Goal: Information Seeking & Learning: Learn about a topic

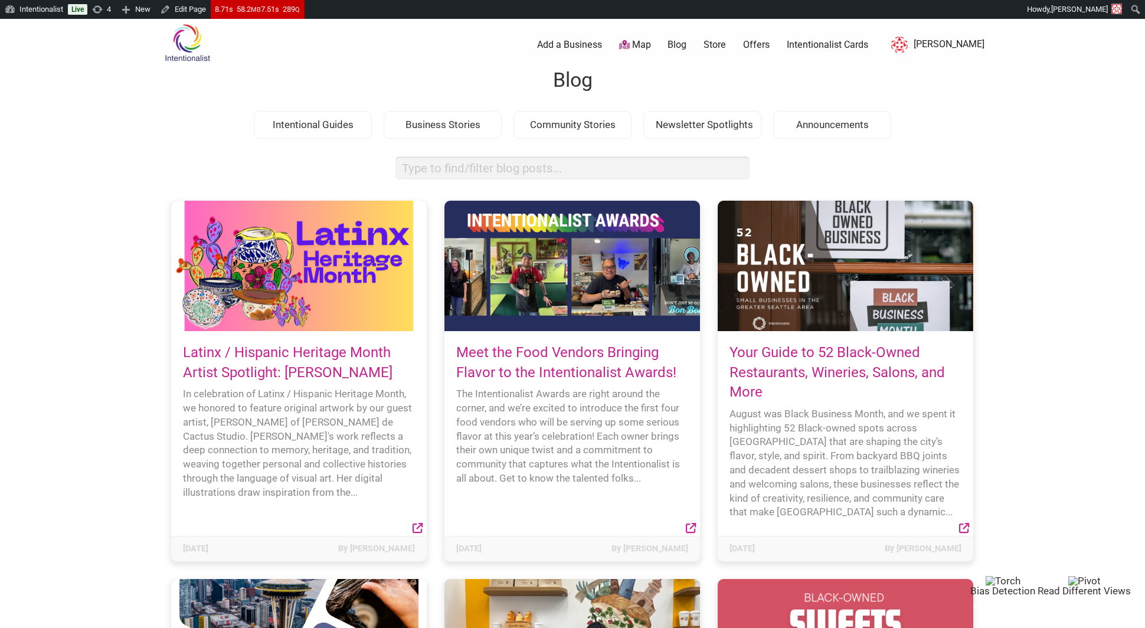
click at [350, 378] on link "Latinx / Hispanic Heritage Month Artist Spotlight: [PERSON_NAME]" at bounding box center [288, 362] width 210 height 37
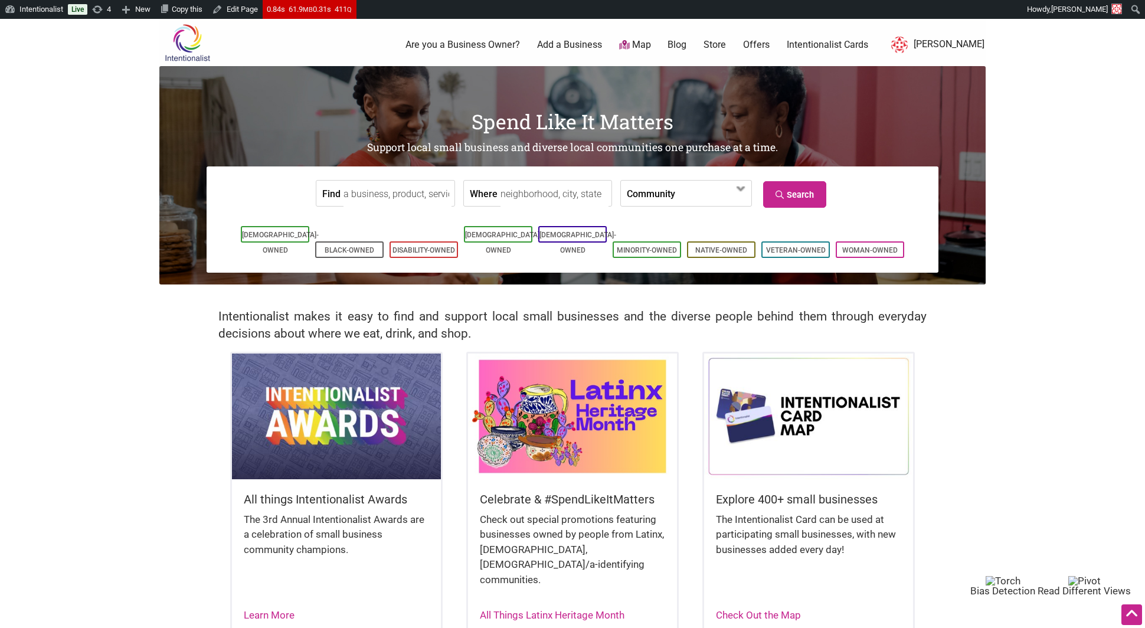
scroll to position [201, 0]
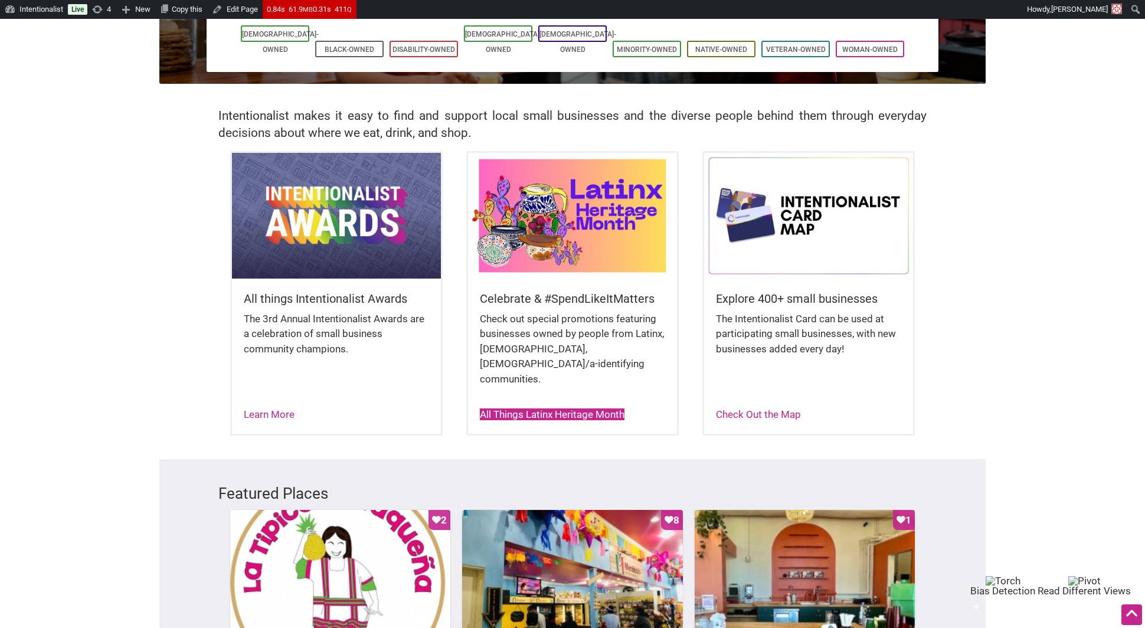
click at [550, 408] on link "All Things Latinx Heritage Month" at bounding box center [552, 414] width 145 height 12
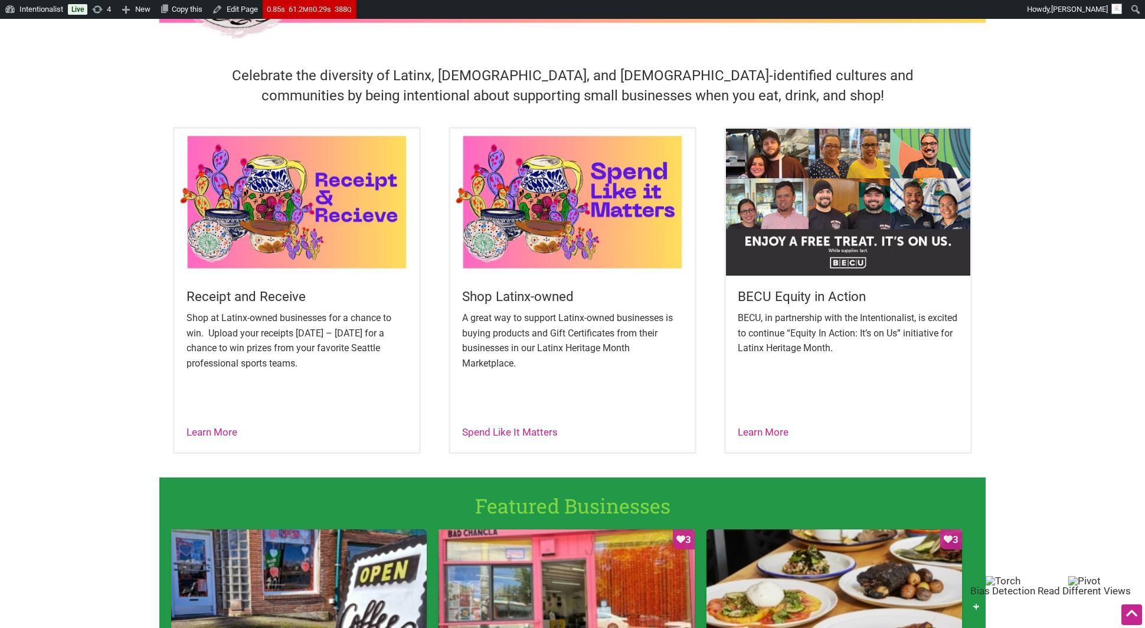
scroll to position [351, 0]
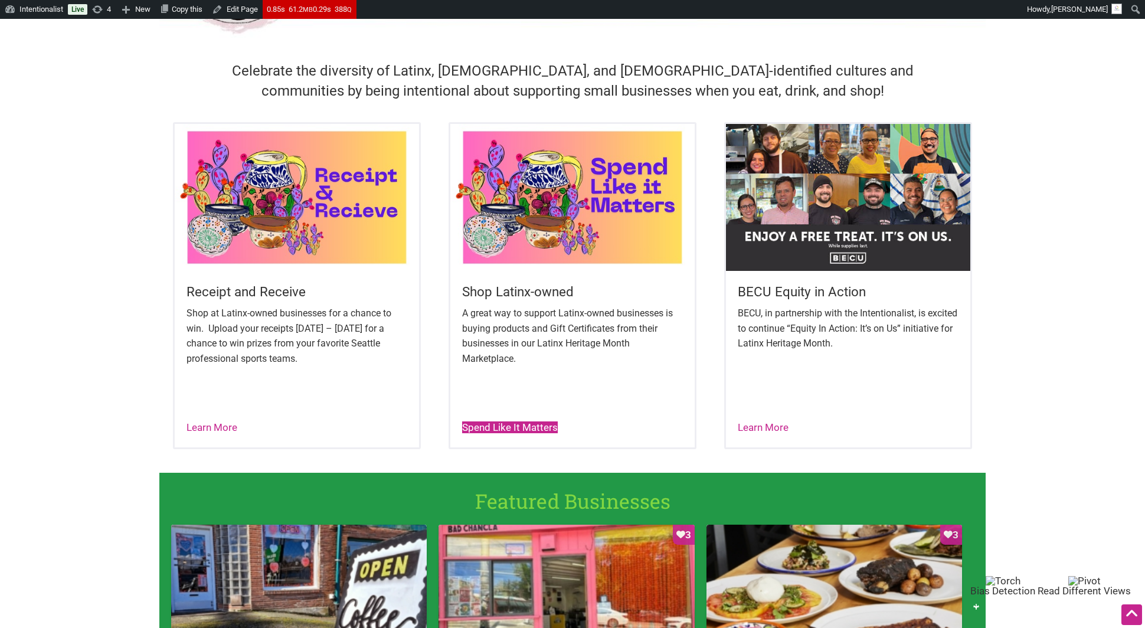
click at [539, 423] on link "Spend Like It Matters" at bounding box center [510, 427] width 96 height 12
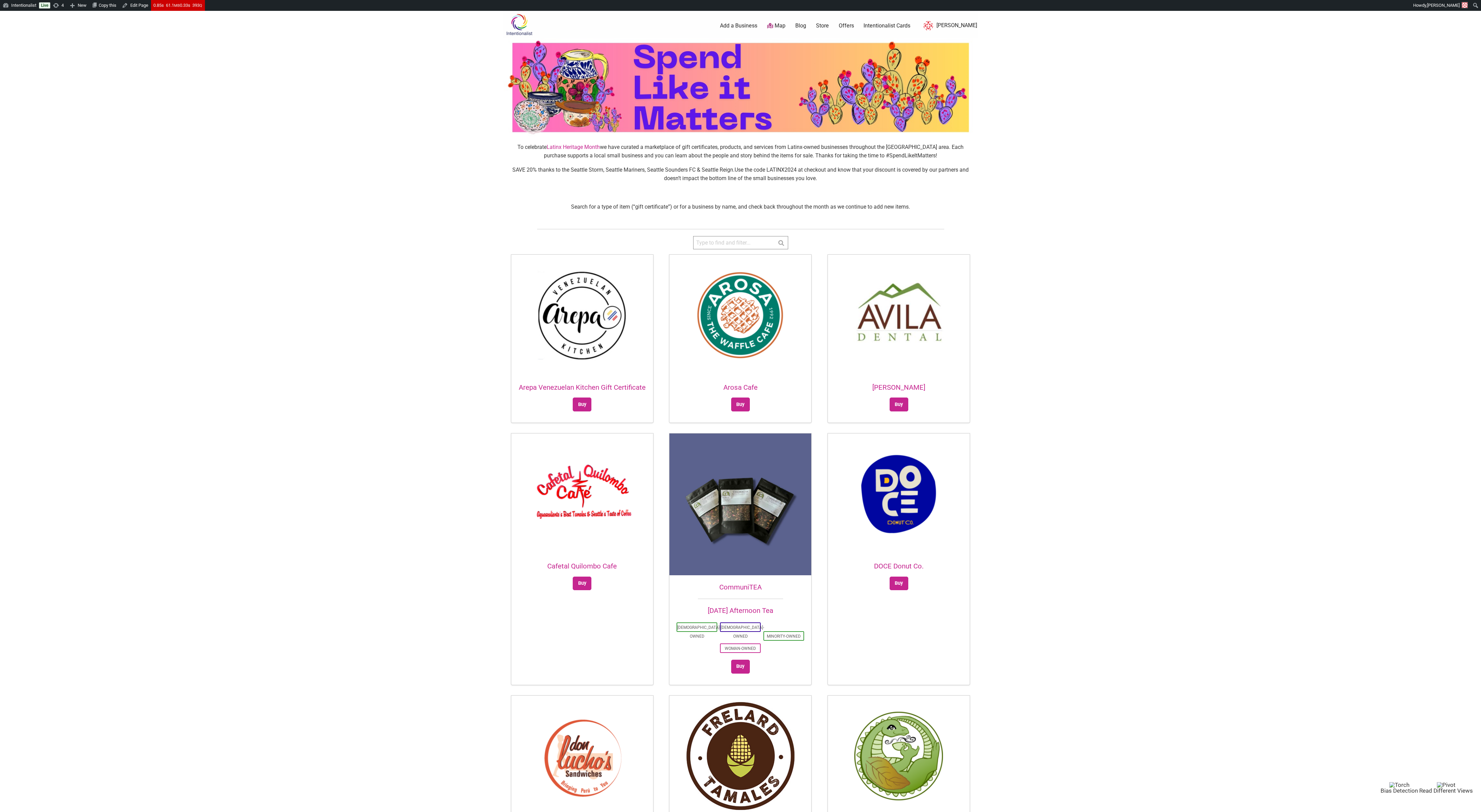
click at [658, 174] on p "SAVE 20% thanks to the Seattle Storm, Seattle Mariners, Seattle Sounders FC & S…" at bounding box center [740, 174] width 463 height 17
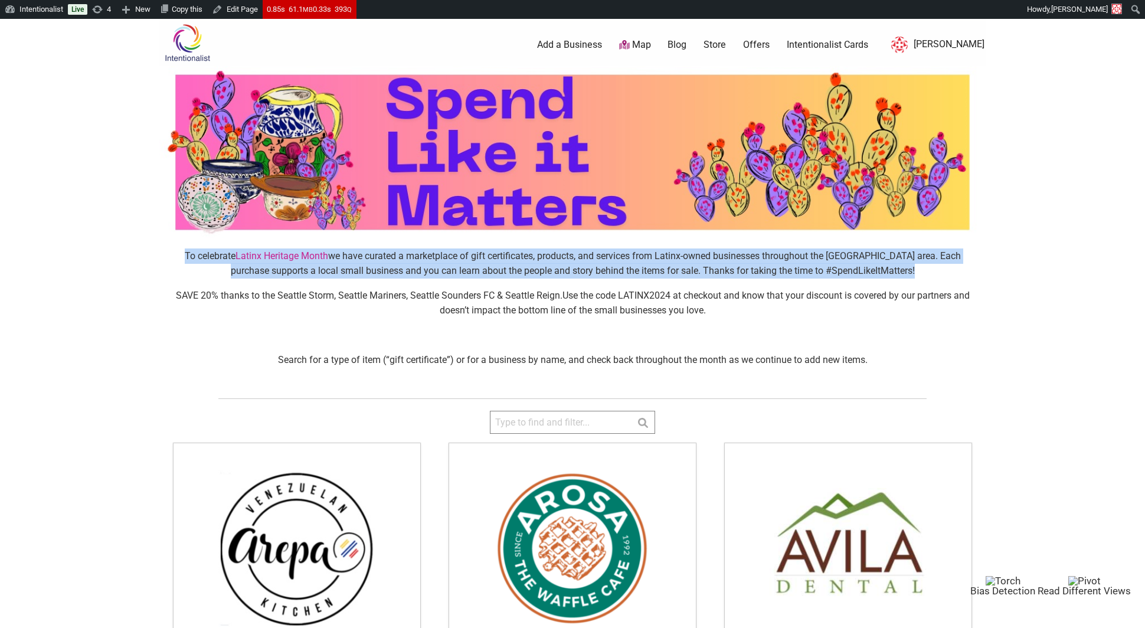
drag, startPoint x: 169, startPoint y: 256, endPoint x: 580, endPoint y: 287, distance: 412.5
click at [580, 287] on div "To celebrate Latinx Heritage Month we have curated a marketplace of gift certif…" at bounding box center [572, 312] width 826 height 149
copy div "To celebrate Latinx Heritage Month we have curated a marketplace of gift certif…"
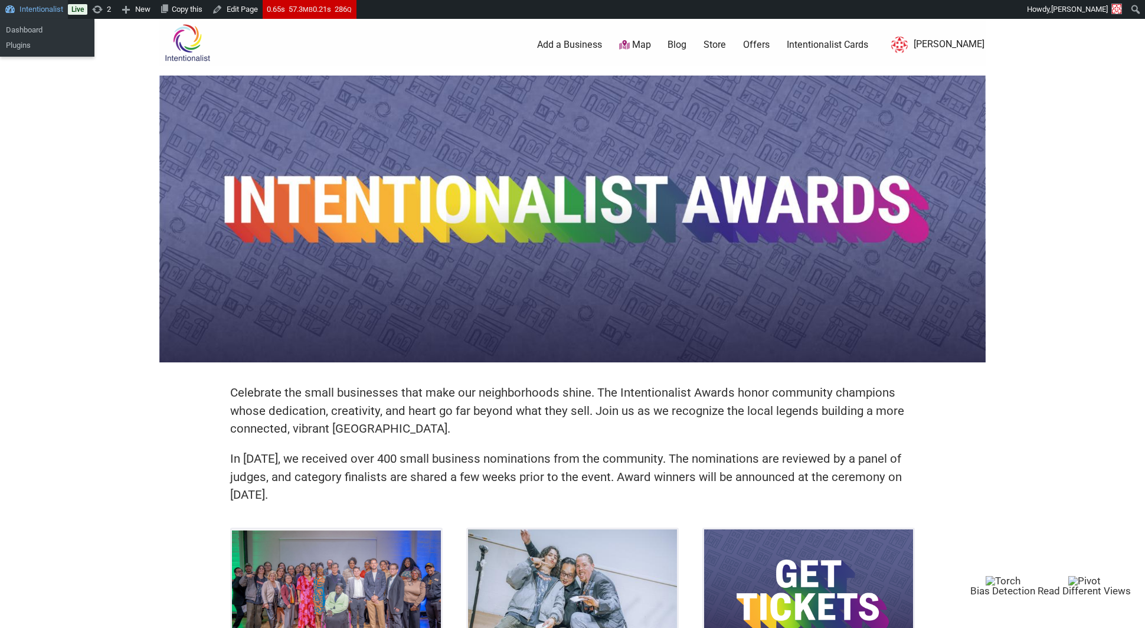
click at [37, 10] on link "Intentionalist" at bounding box center [34, 9] width 68 height 19
click at [47, 28] on link "Dashboard" at bounding box center [47, 29] width 94 height 15
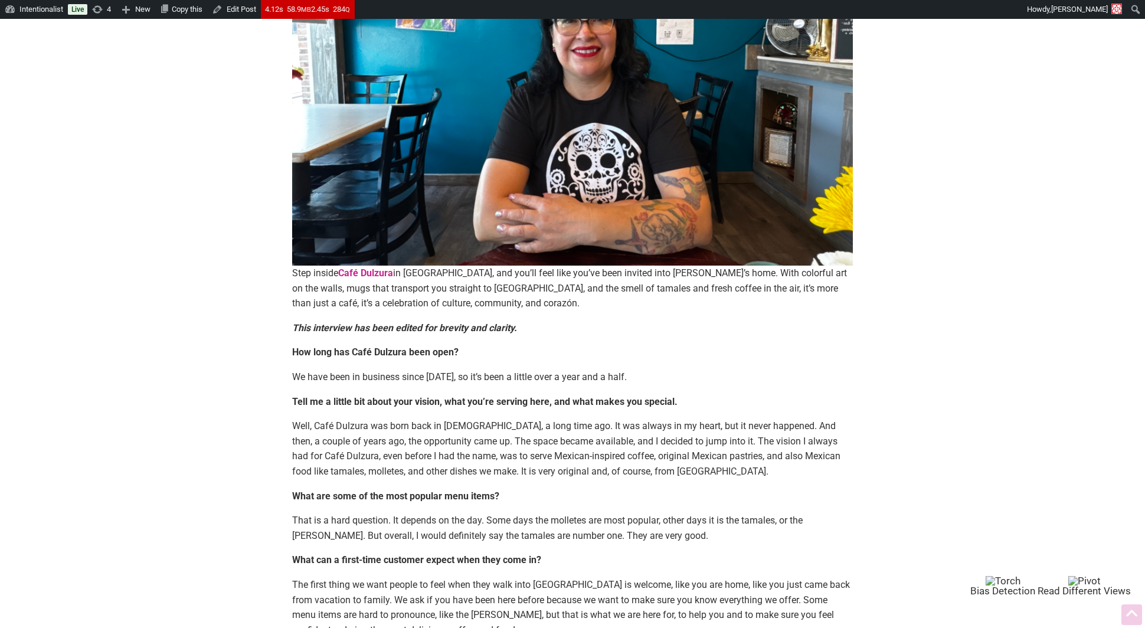
scroll to position [346, 0]
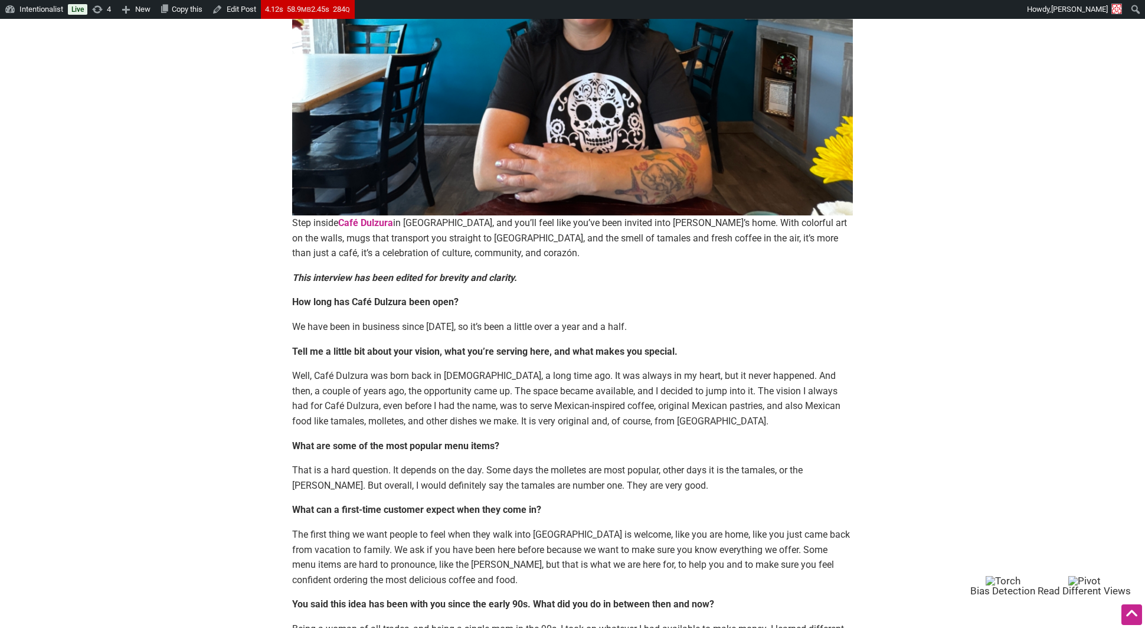
click at [424, 330] on p "We have been in business since January 6th of 2024, so it’s been a little over …" at bounding box center [572, 326] width 561 height 15
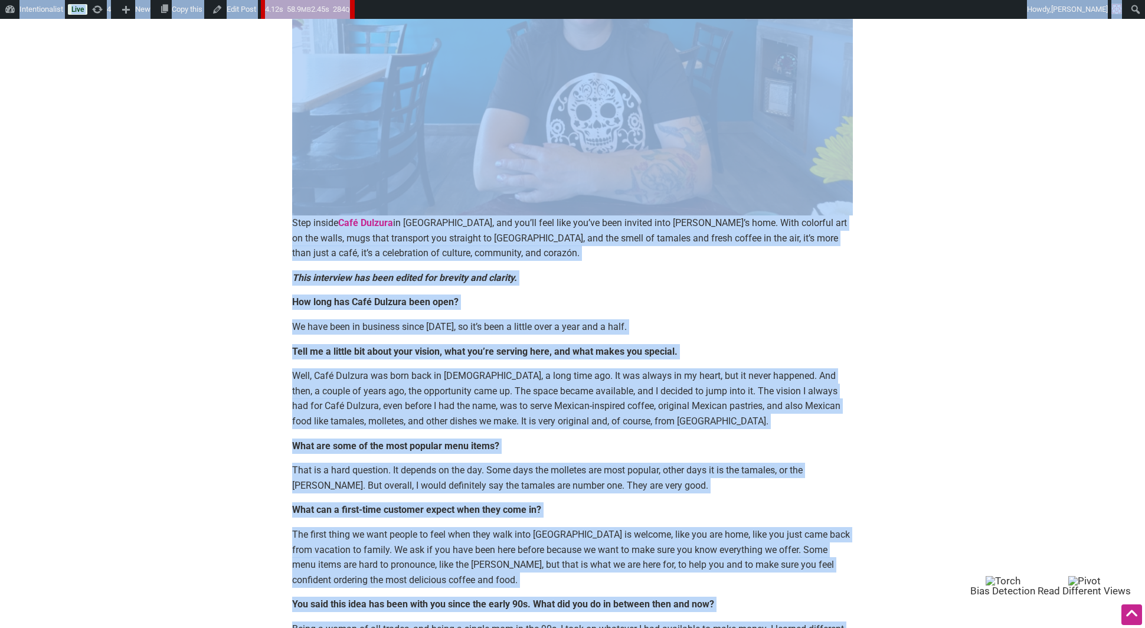
click at [424, 330] on p "We have been in business since January 6th of 2024, so it’s been a little over …" at bounding box center [572, 326] width 561 height 15
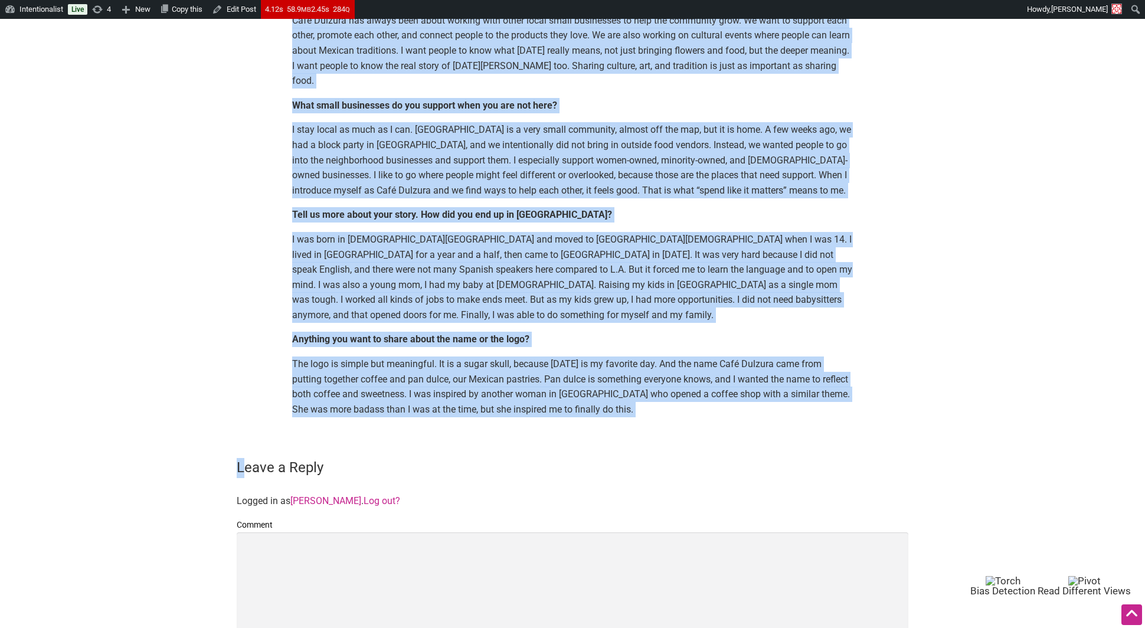
scroll to position [1975, 0]
drag, startPoint x: 293, startPoint y: 226, endPoint x: 245, endPoint y: 437, distance: 216.7
copy main "Step inside Café Dulzura in Burien, and you’ll feel like you’ve been invited in…"
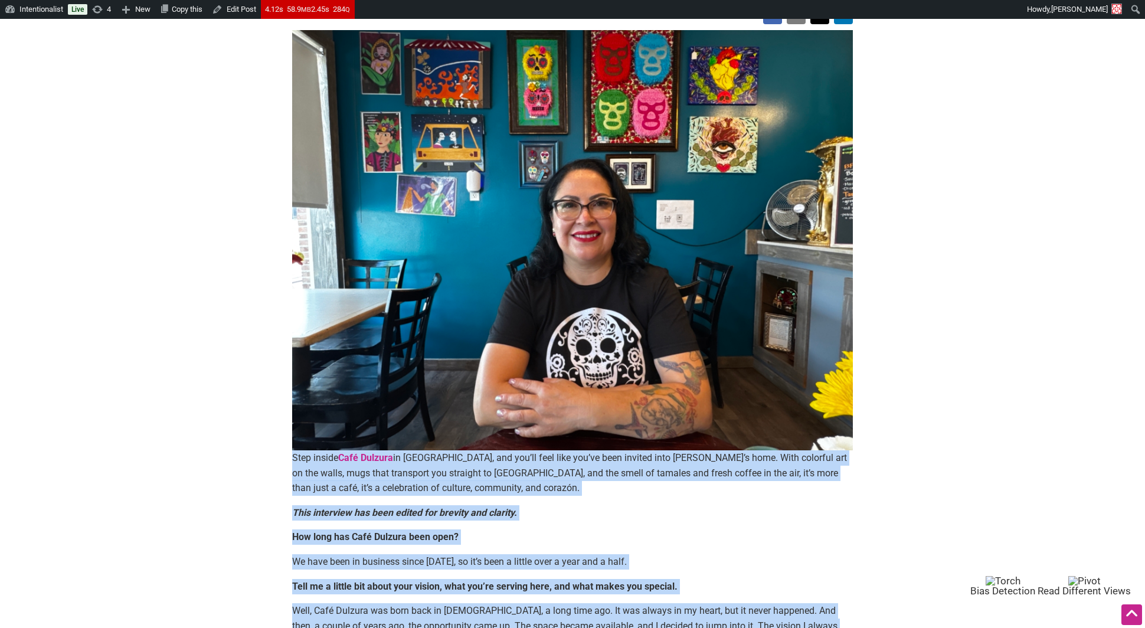
scroll to position [0, 0]
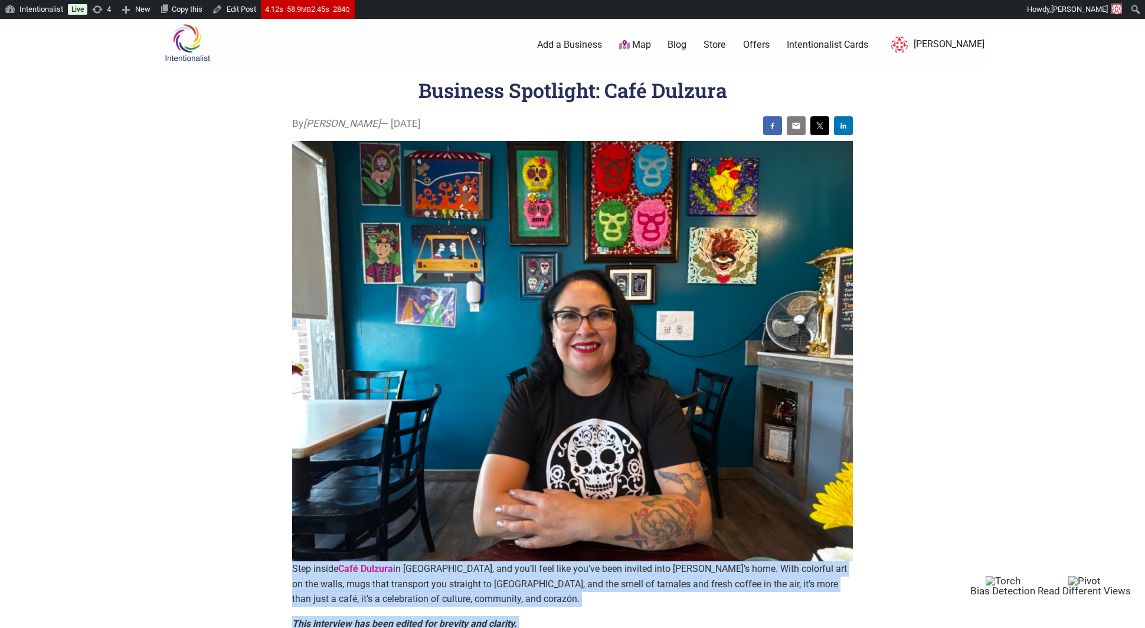
click at [769, 40] on link "Offers" at bounding box center [756, 44] width 27 height 13
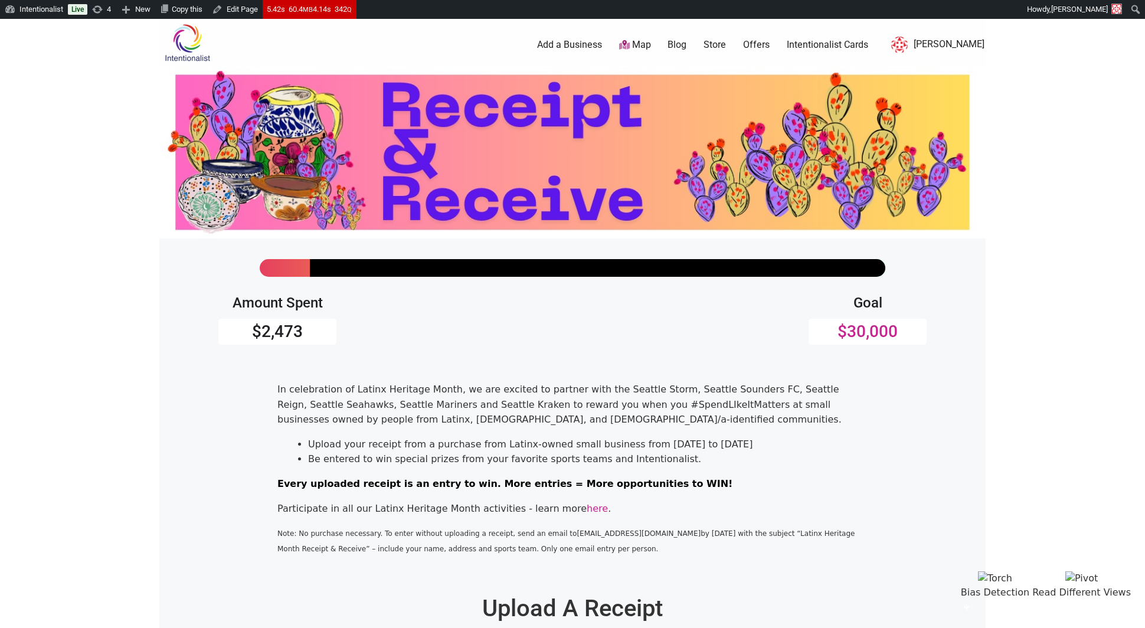
click at [759, 41] on link "Offers" at bounding box center [756, 44] width 27 height 13
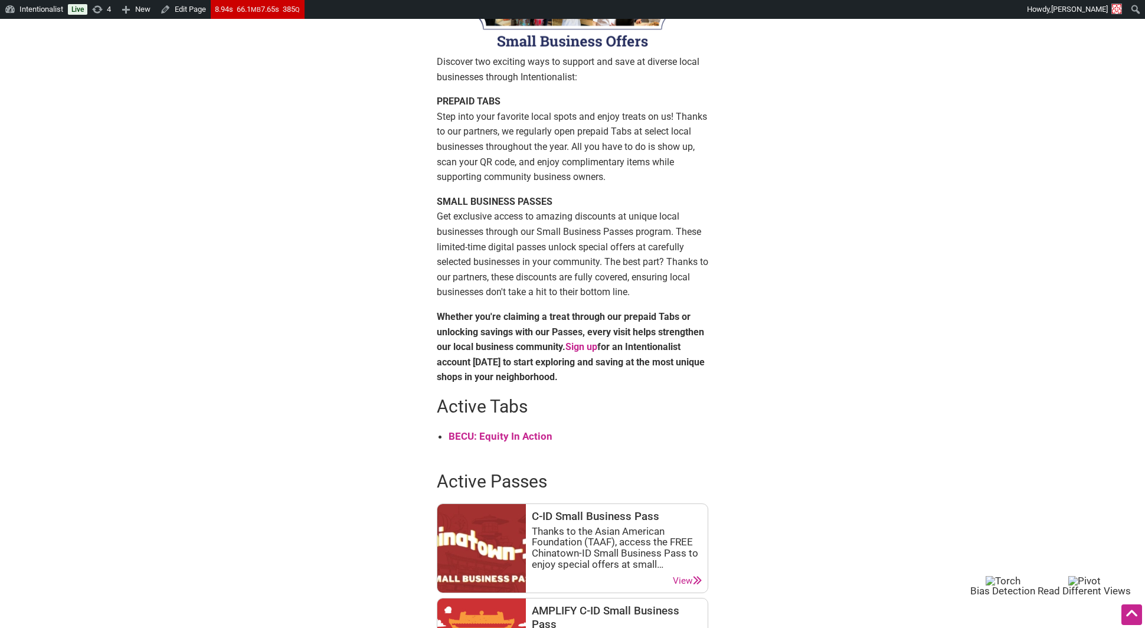
scroll to position [182, 0]
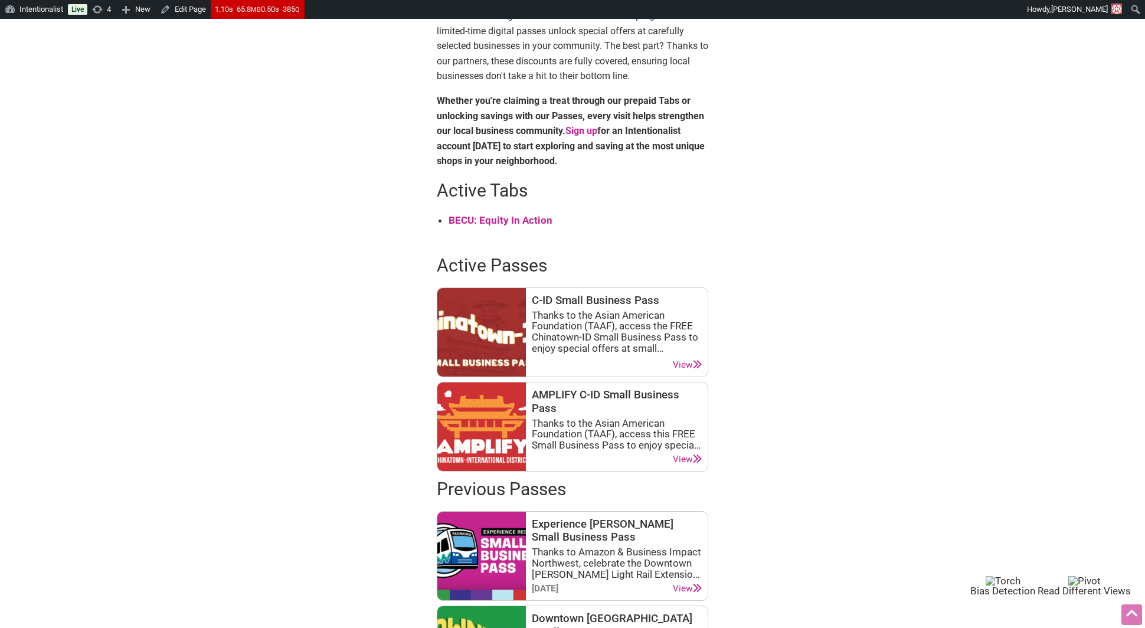
scroll to position [397, 0]
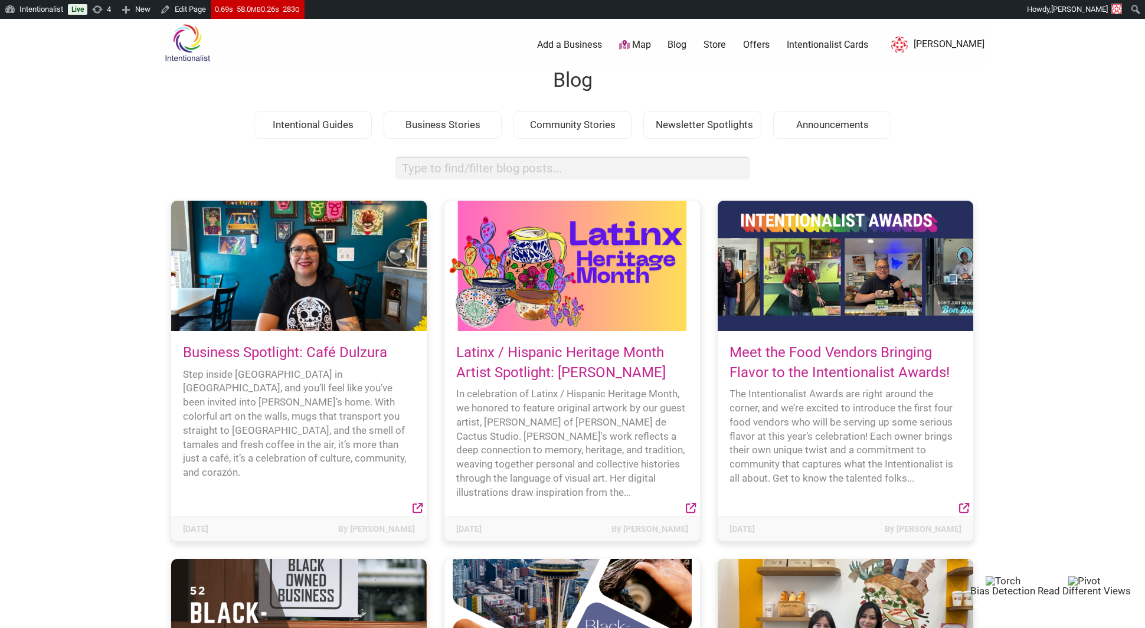
click at [291, 351] on link "Business Spotlight: Café Dulzura" at bounding box center [285, 352] width 204 height 17
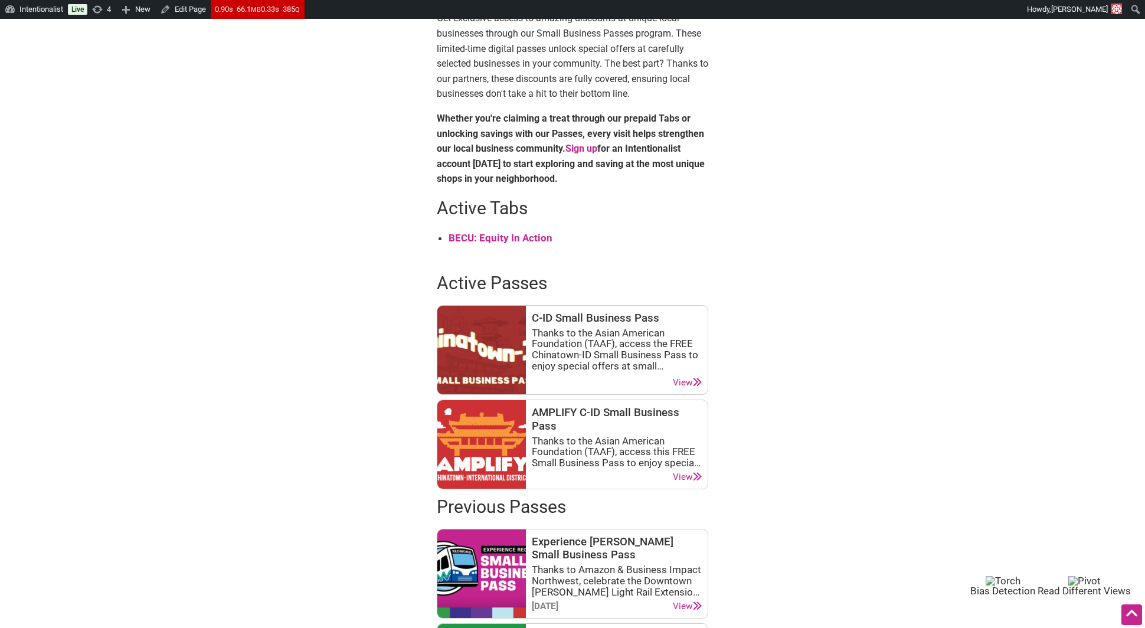
scroll to position [381, 0]
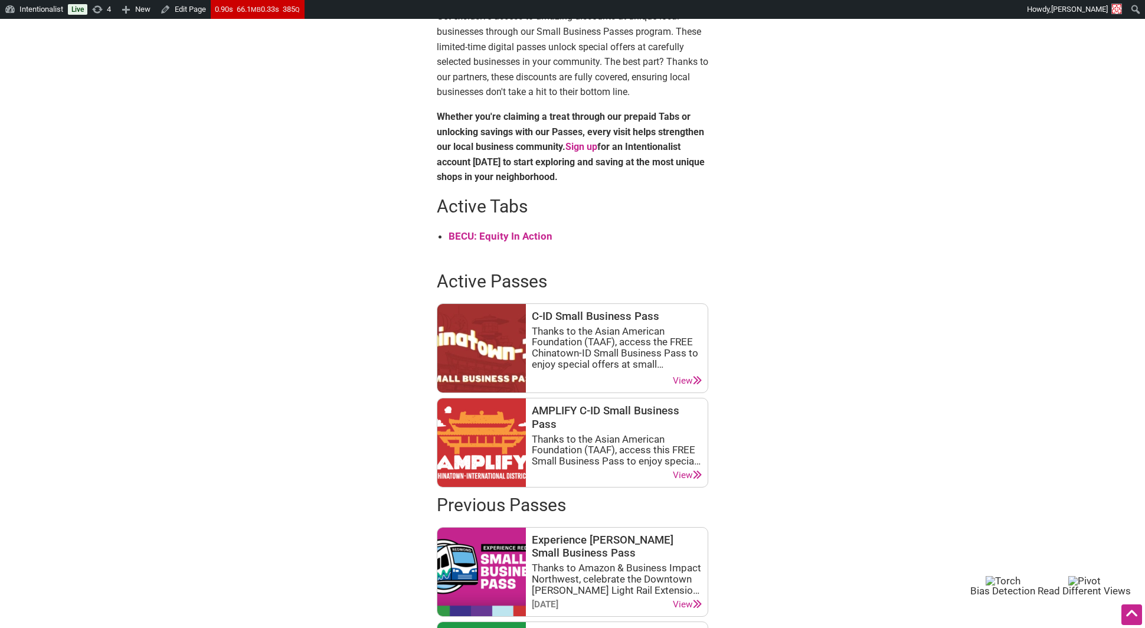
click at [508, 237] on strong "BECU: Equity In Action" at bounding box center [501, 236] width 104 height 12
click at [516, 233] on strong "BECU: Equity In Action" at bounding box center [501, 236] width 104 height 12
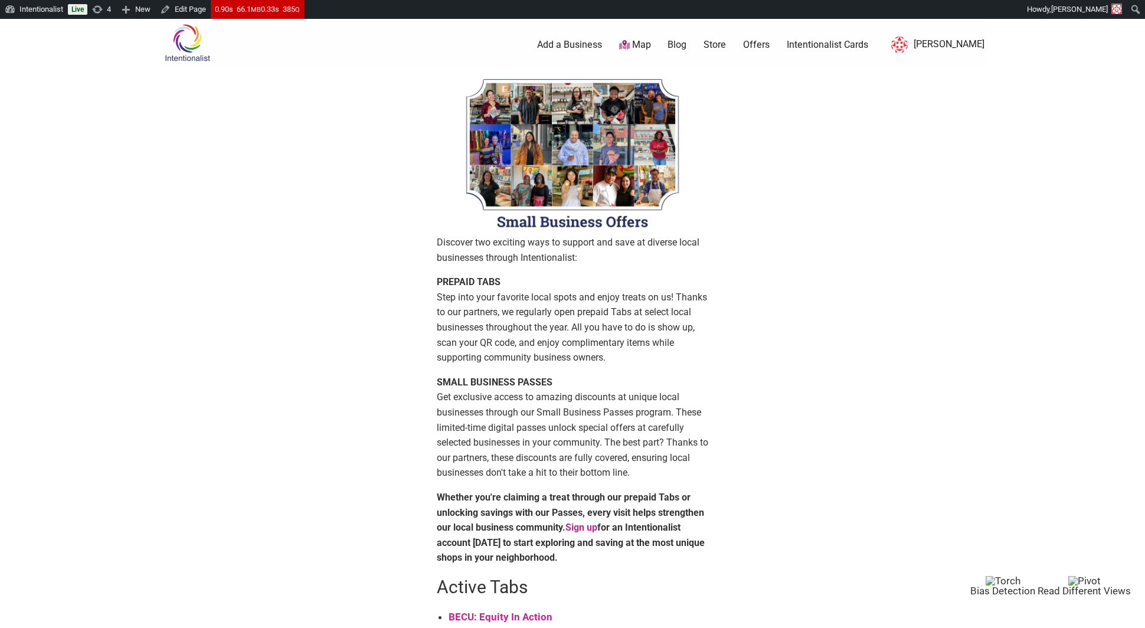
click at [686, 42] on link "Blog" at bounding box center [676, 44] width 19 height 13
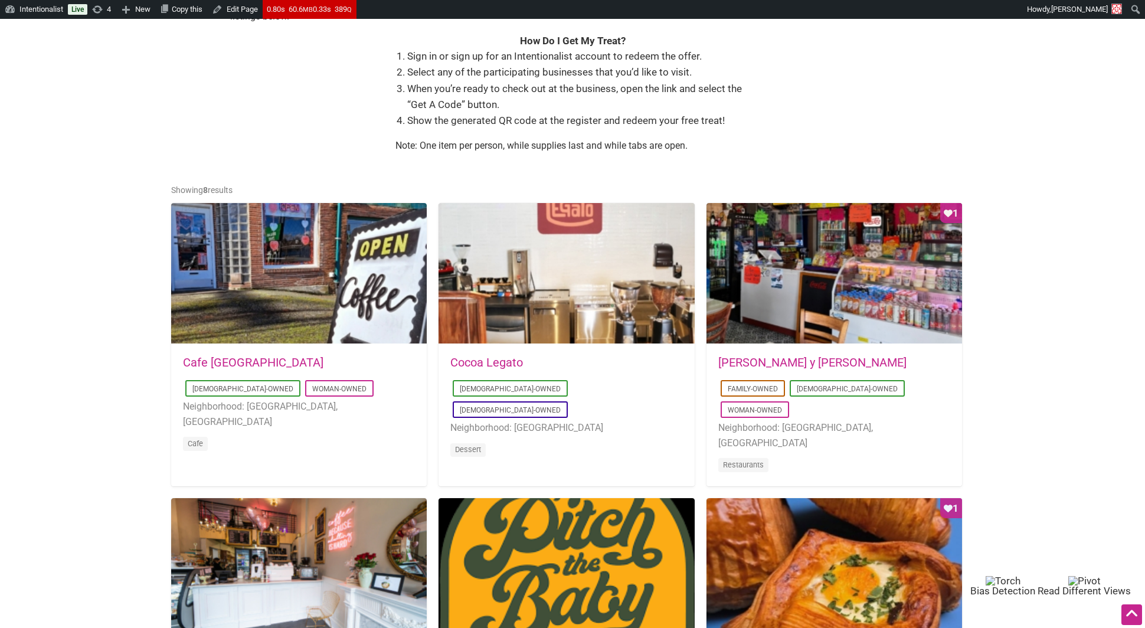
scroll to position [473, 0]
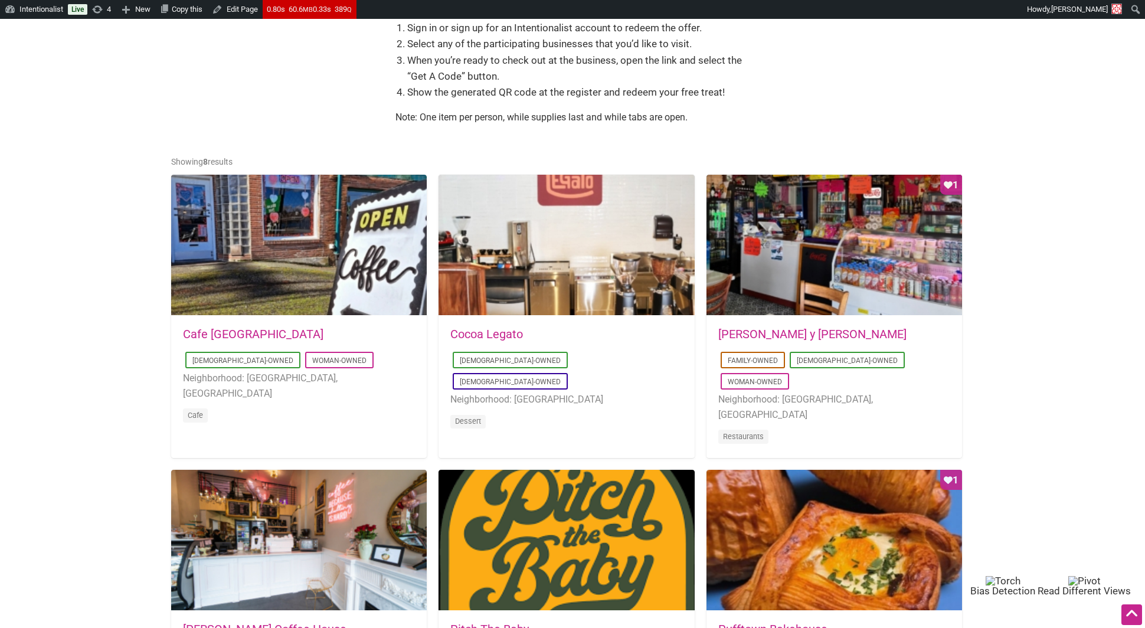
click at [229, 325] on div "[DATE] 09:03:42 Cafe [GEOGRAPHIC_DATA] [DEMOGRAPHIC_DATA]-Owned Woman-Owned Nei…" at bounding box center [299, 382] width 256 height 133
click at [228, 328] on link "Cafe [GEOGRAPHIC_DATA]" at bounding box center [253, 334] width 140 height 14
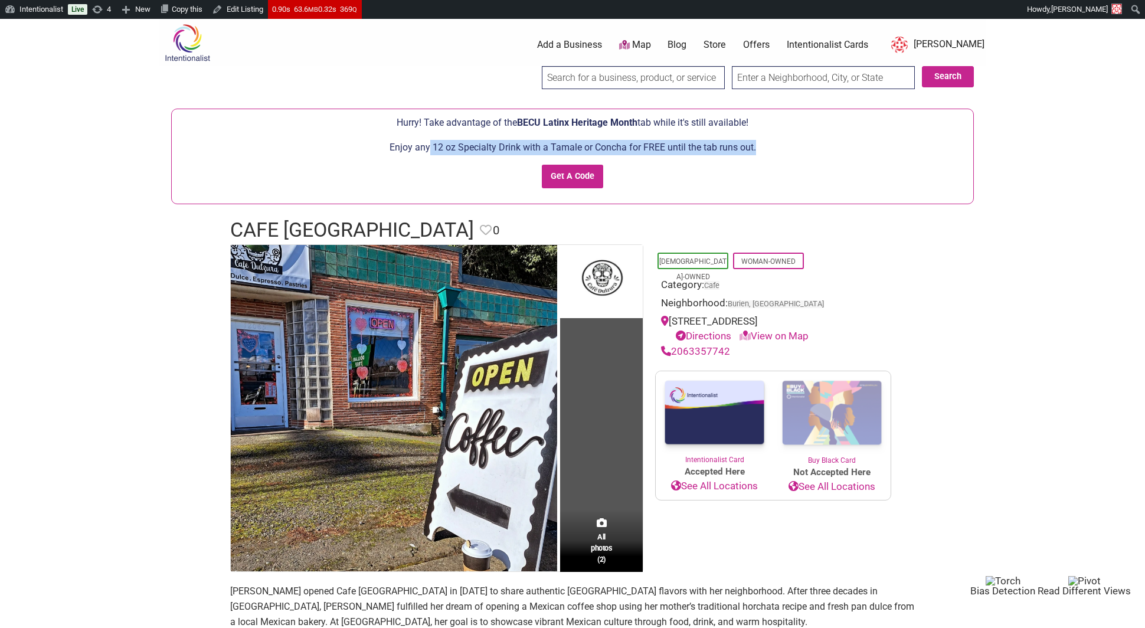
drag, startPoint x: 428, startPoint y: 146, endPoint x: 758, endPoint y: 143, distance: 329.3
click at [758, 143] on p "Enjoy any 12 oz Specialty Drink with a Tamale or Concha for FREE until the tab …" at bounding box center [573, 147] width 790 height 15
copy p "12 oz Specialty Drink with a Tamale or Concha for FREE until the tab runs out."
click at [686, 48] on link "Blog" at bounding box center [676, 44] width 19 height 13
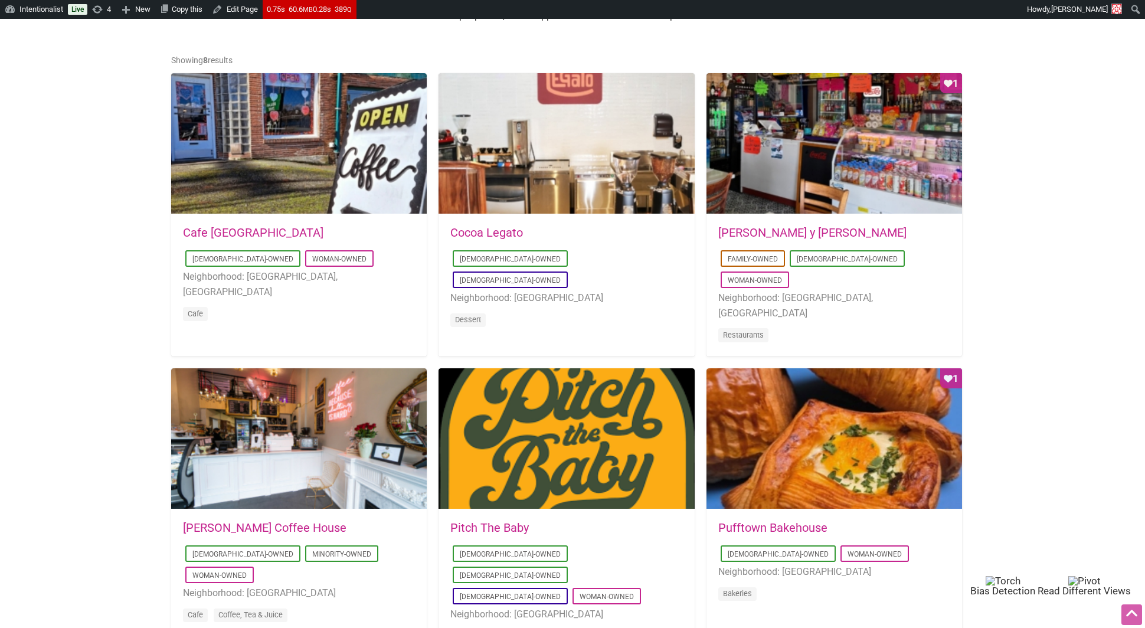
scroll to position [621, 0]
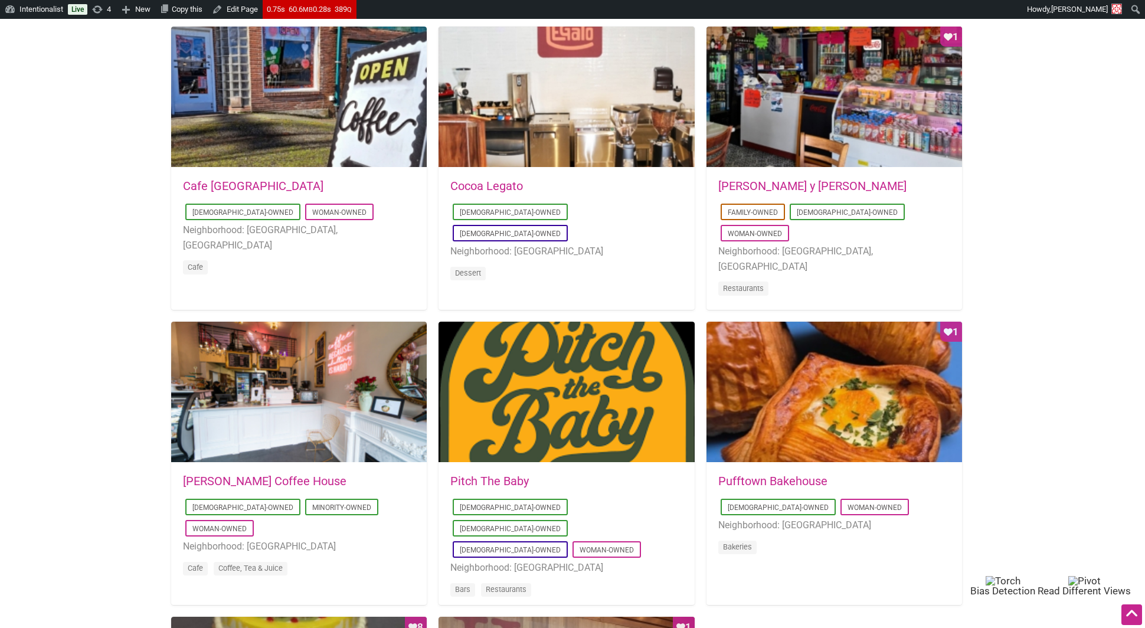
click at [761, 183] on link "[PERSON_NAME] y [PERSON_NAME]" at bounding box center [812, 186] width 188 height 14
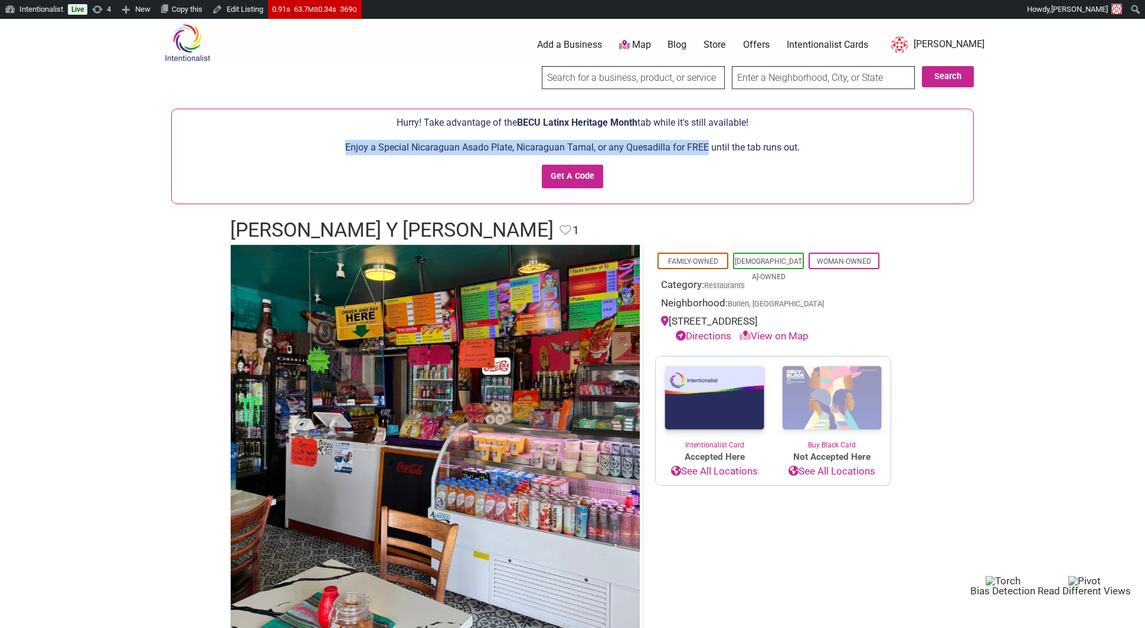
drag, startPoint x: 347, startPoint y: 145, endPoint x: 708, endPoint y: 146, distance: 361.2
click at [708, 146] on p "Enjoy a Special Nicaraguan Asado Plate, Nicaraguan Tamal, or any Quesadilla for…" at bounding box center [573, 147] width 790 height 15
copy p "Enjoy a Special Nicaraguan Asado Plate, Nicaraguan Tamal, or any Quesadilla for…"
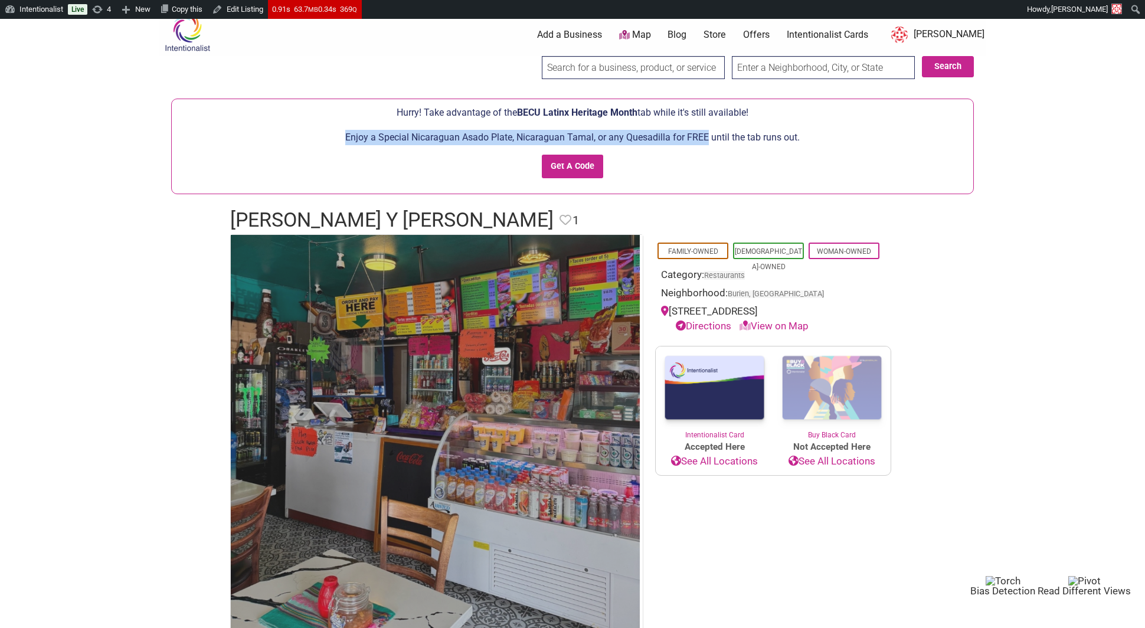
scroll to position [12, 0]
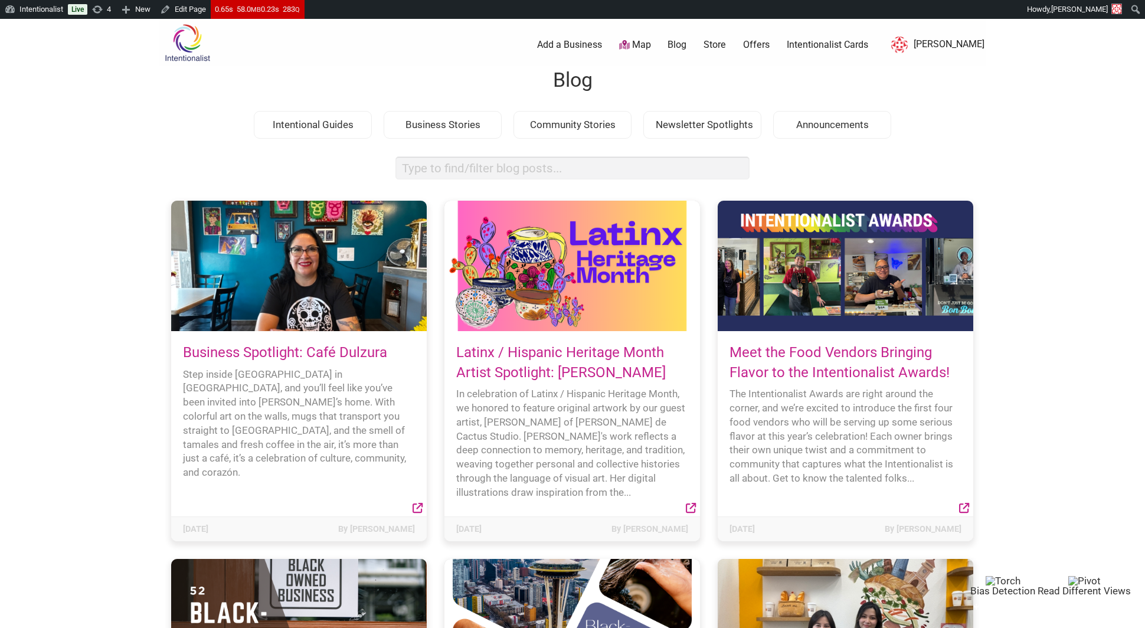
click at [356, 356] on link "Business Spotlight: Café Dulzura" at bounding box center [285, 352] width 204 height 17
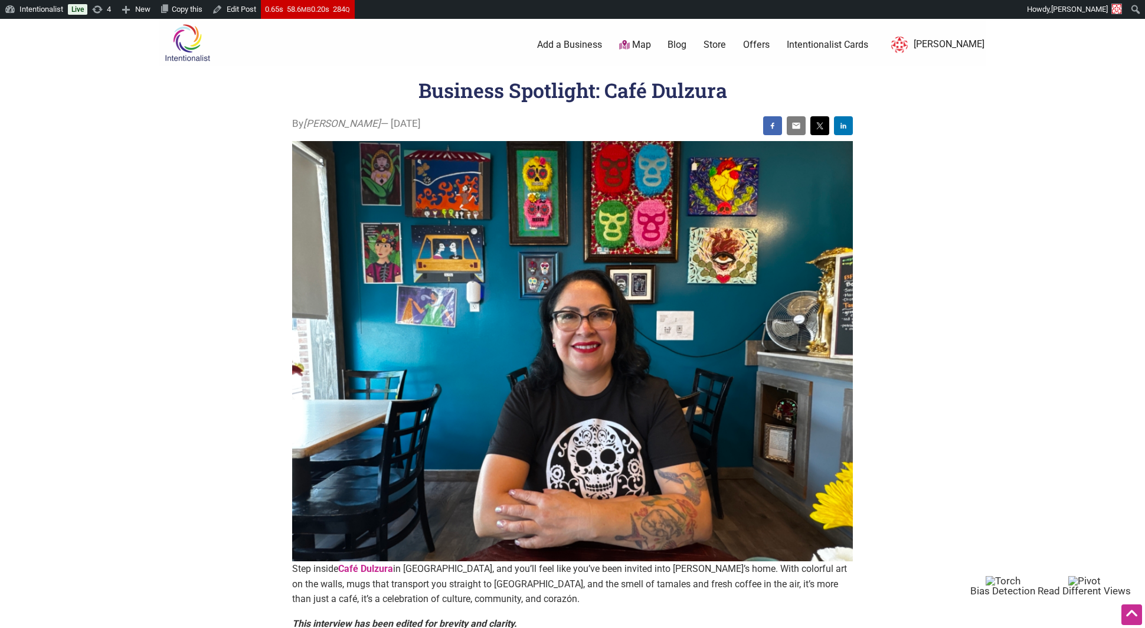
scroll to position [268, 0]
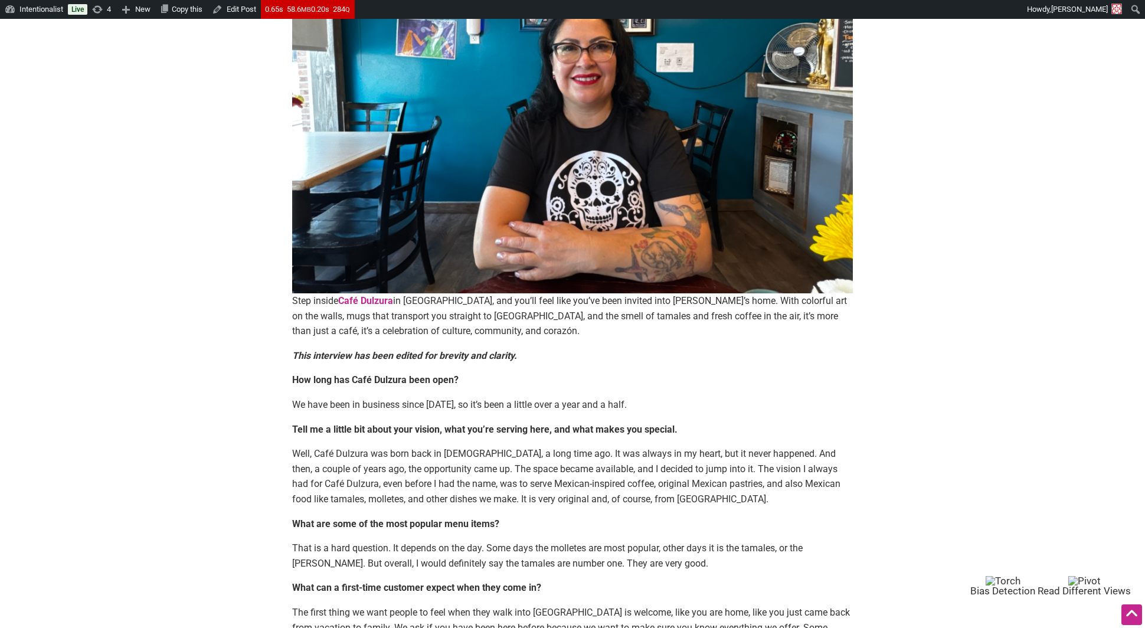
click at [362, 380] on strong "How long has Café Dulzura been open?" at bounding box center [375, 379] width 166 height 11
copy strong "Café"
